Goal: Information Seeking & Learning: Learn about a topic

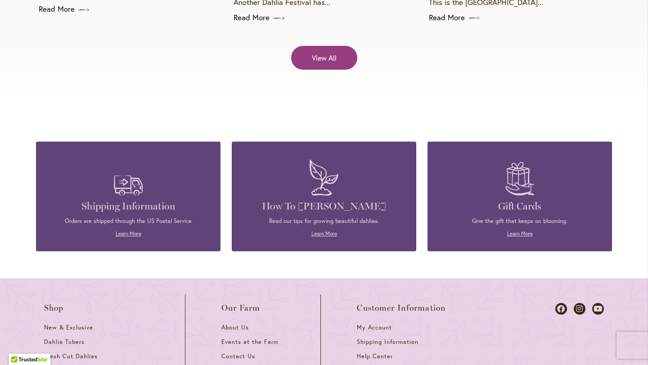
scroll to position [3737, 0]
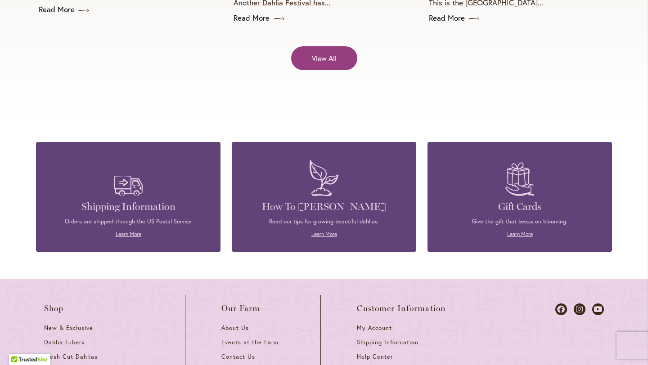
click at [242, 339] on span "Events at the Farm" at bounding box center [249, 343] width 57 height 8
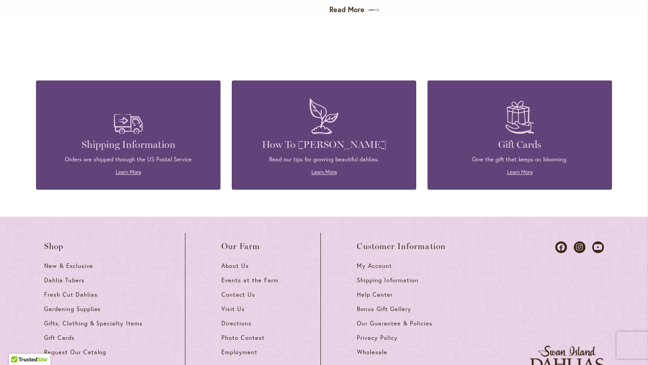
scroll to position [2367, 0]
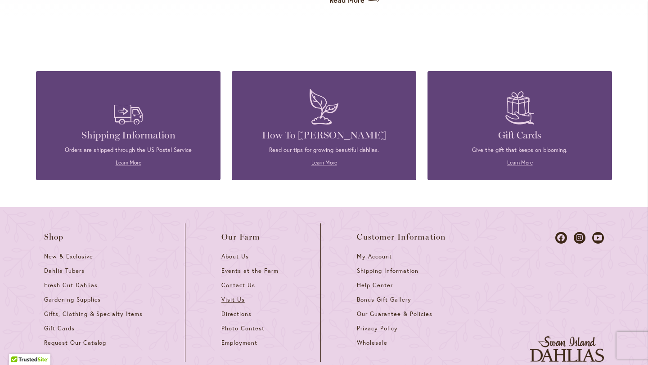
click at [232, 296] on span "Visit Us" at bounding box center [232, 300] width 23 height 8
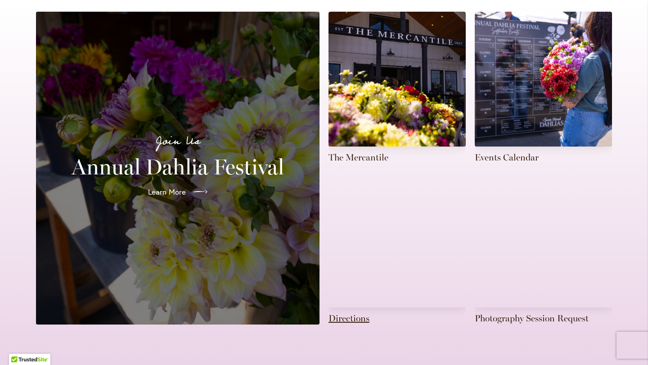
scroll to position [220, 0]
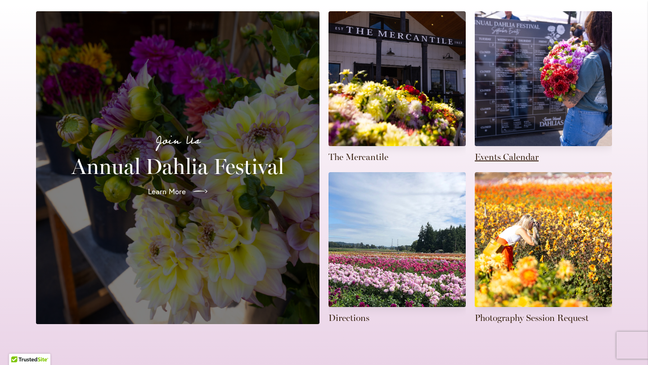
click at [522, 144] on link at bounding box center [543, 87] width 137 height 152
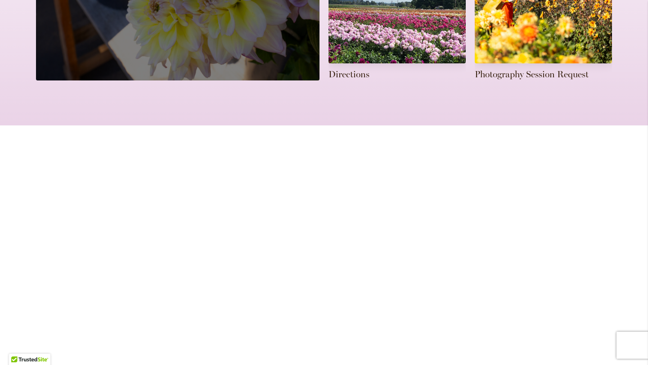
scroll to position [487, 0]
